Goal: Task Accomplishment & Management: Manage account settings

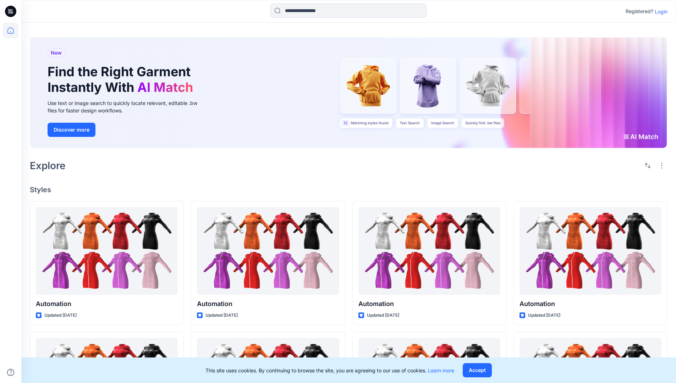
click at [659, 11] on p "Login" at bounding box center [661, 11] width 13 height 7
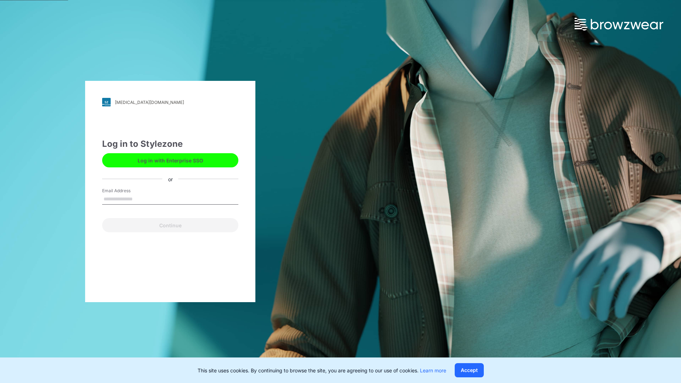
click at [140, 199] on input "Email Address" at bounding box center [170, 199] width 136 height 11
type input "*******"
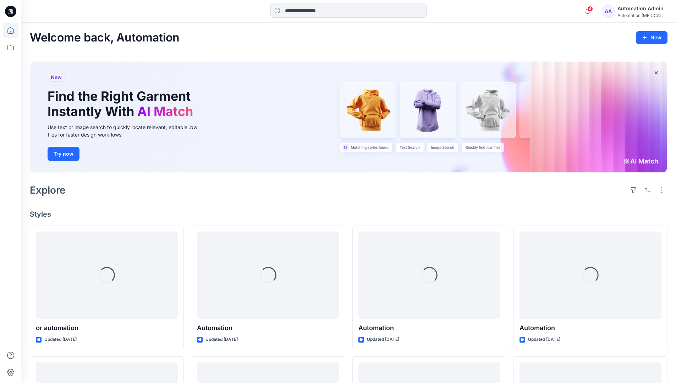
click at [13, 31] on icon at bounding box center [10, 30] width 6 height 6
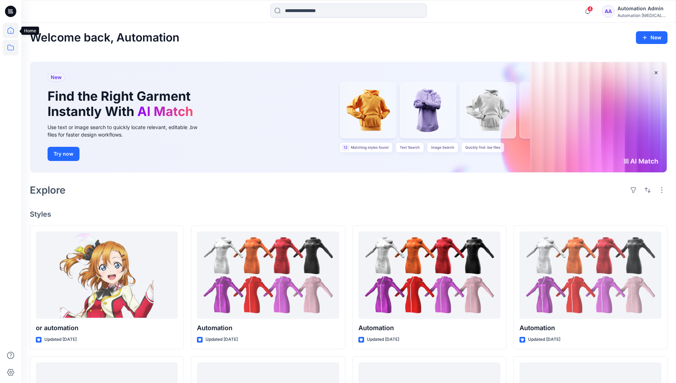
click at [9, 48] on icon at bounding box center [11, 48] width 16 height 16
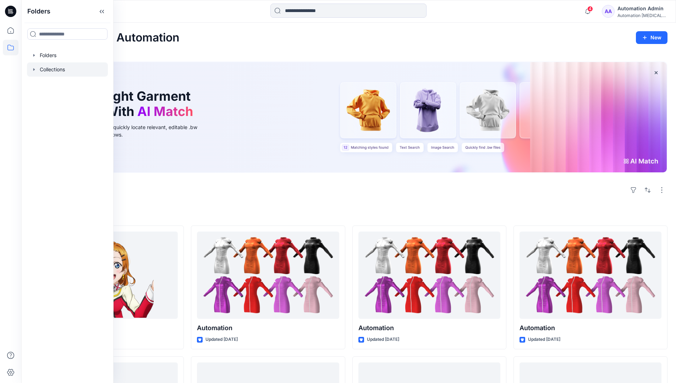
click at [55, 71] on div at bounding box center [67, 69] width 81 height 14
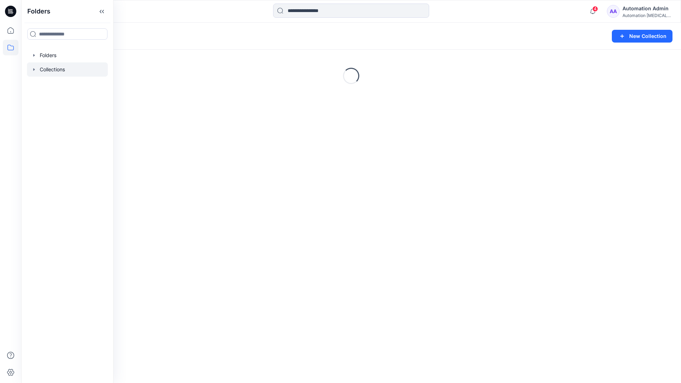
click at [204, 167] on div "Collections New Collection Loading..." at bounding box center [351, 203] width 660 height 360
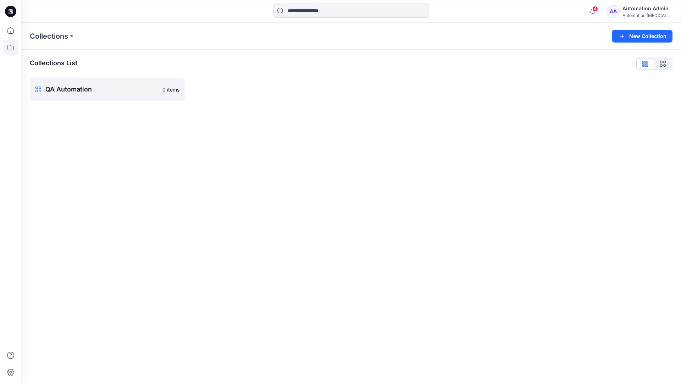
click at [644, 11] on div "Automation Admin" at bounding box center [648, 8] width 50 height 9
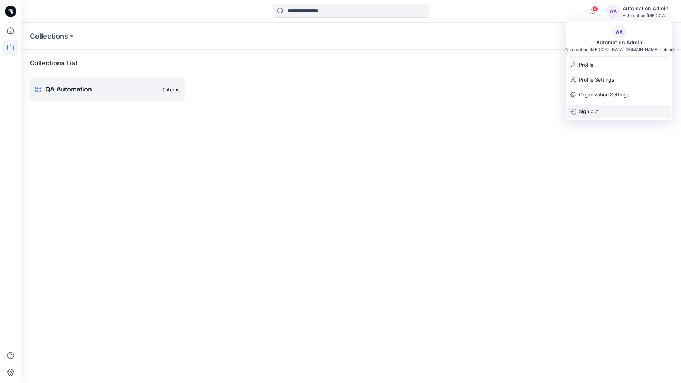
click at [601, 114] on div "Sign out" at bounding box center [620, 111] width 104 height 13
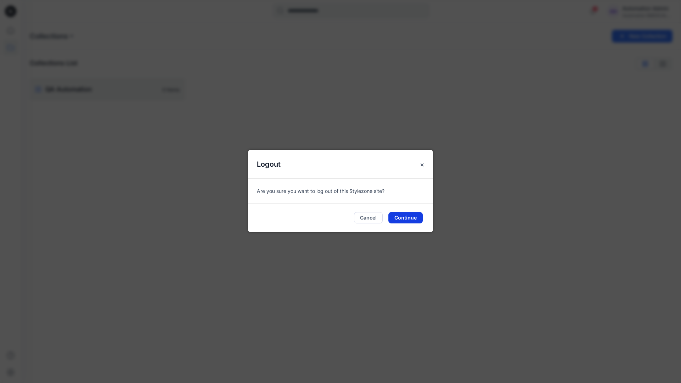
click at [412, 217] on button "Continue" at bounding box center [405, 217] width 34 height 11
